Goal: Find specific page/section: Find specific page/section

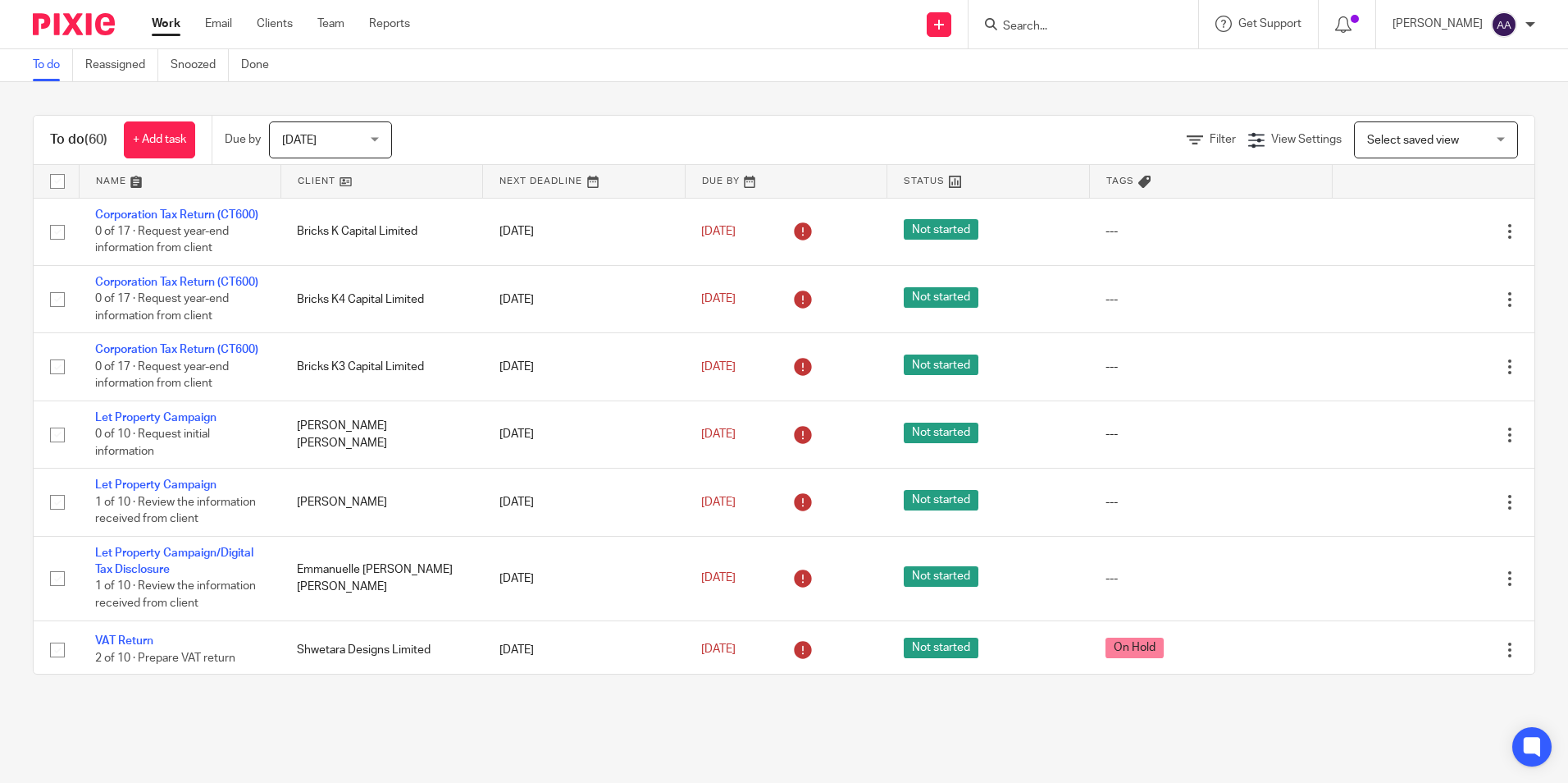
click at [1024, 32] on input "Search" at bounding box center [1074, 27] width 148 height 15
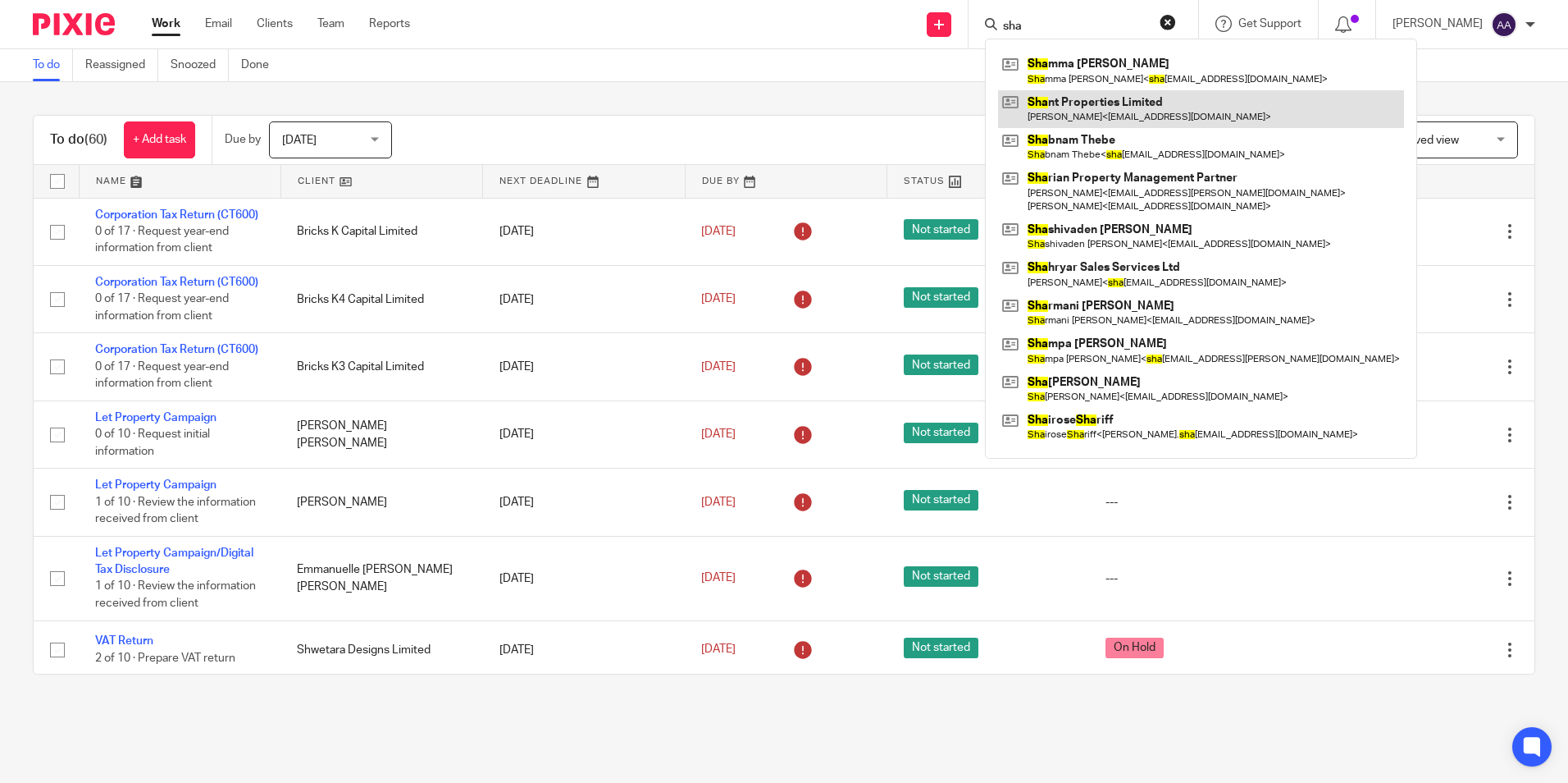
type input "sha"
click at [1135, 114] on link at bounding box center [1200, 109] width 406 height 38
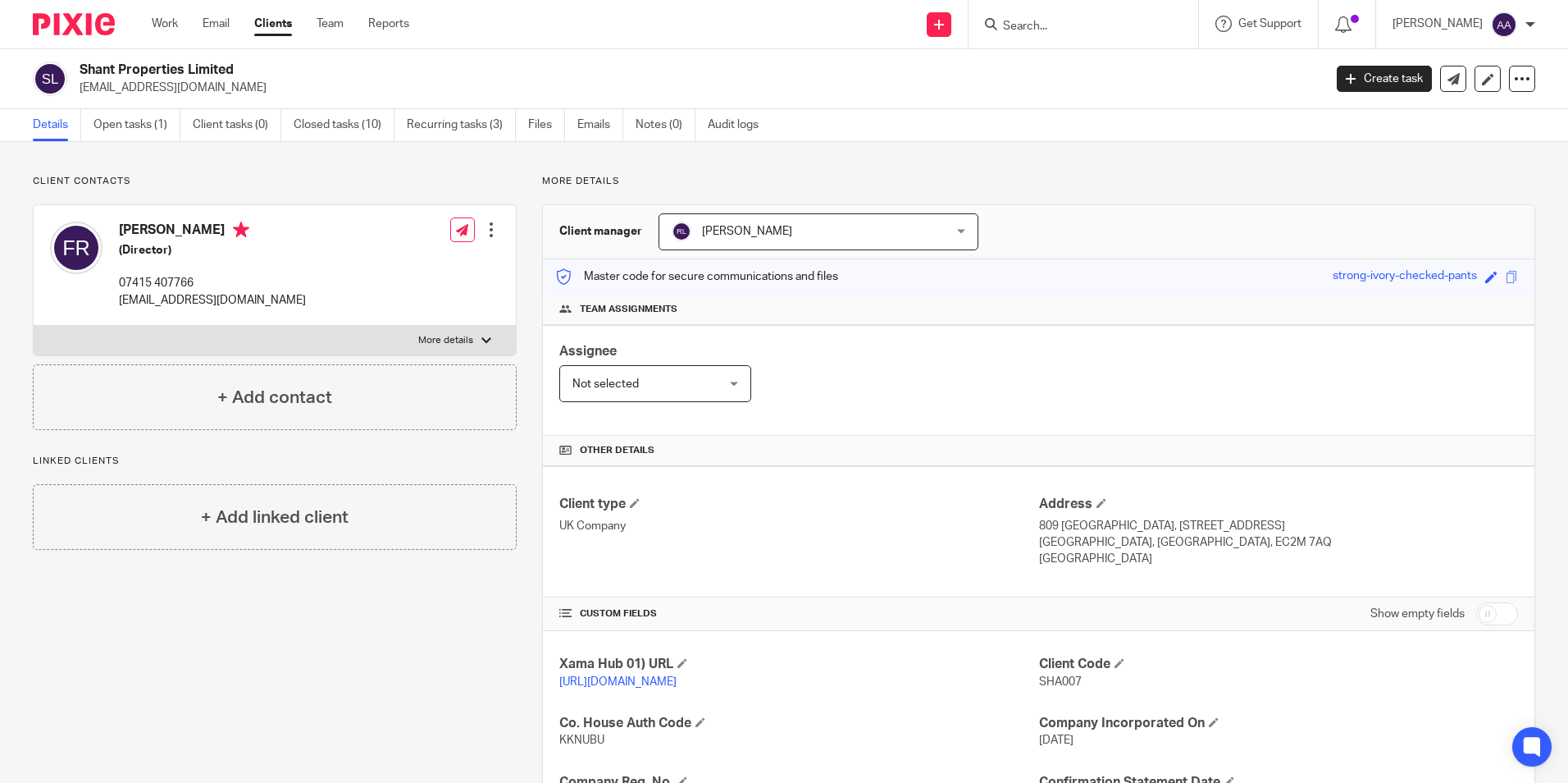
click at [865, 102] on div "Shant Properties Limited [EMAIL_ADDRESS][DOMAIN_NAME] Create task Update from C…" at bounding box center [784, 79] width 1568 height 60
